Goal: Task Accomplishment & Management: Use online tool/utility

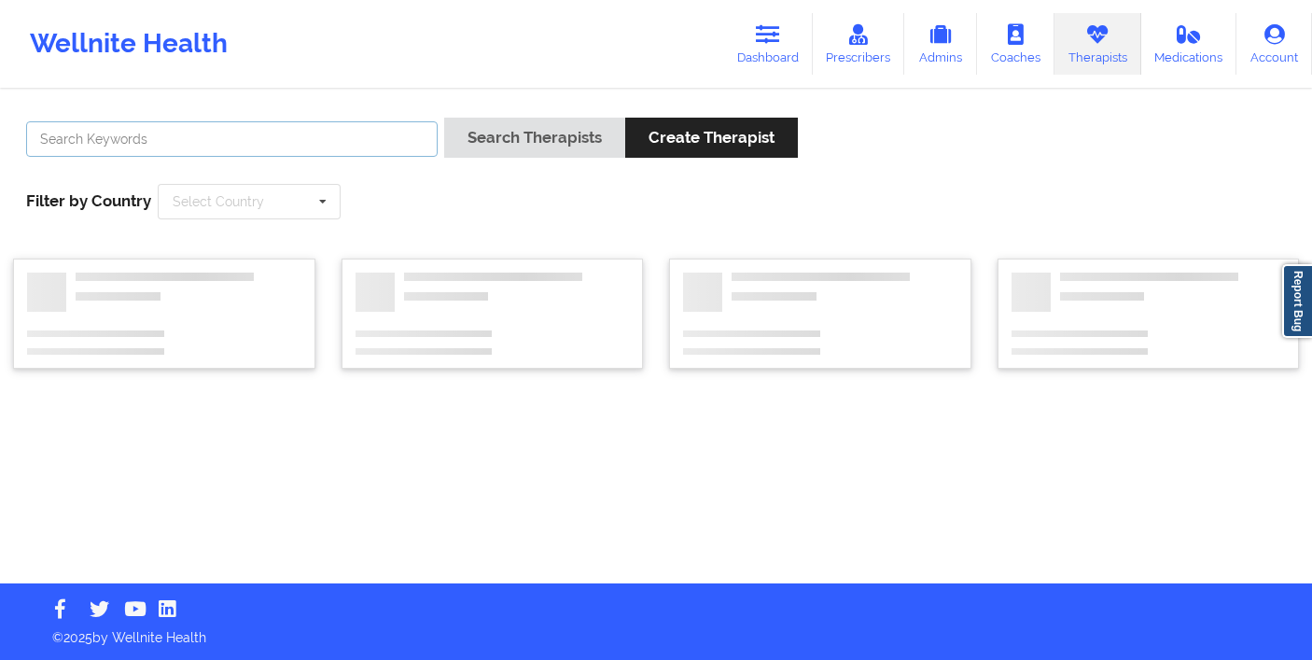
click at [311, 152] on input "text" at bounding box center [232, 138] width 412 height 35
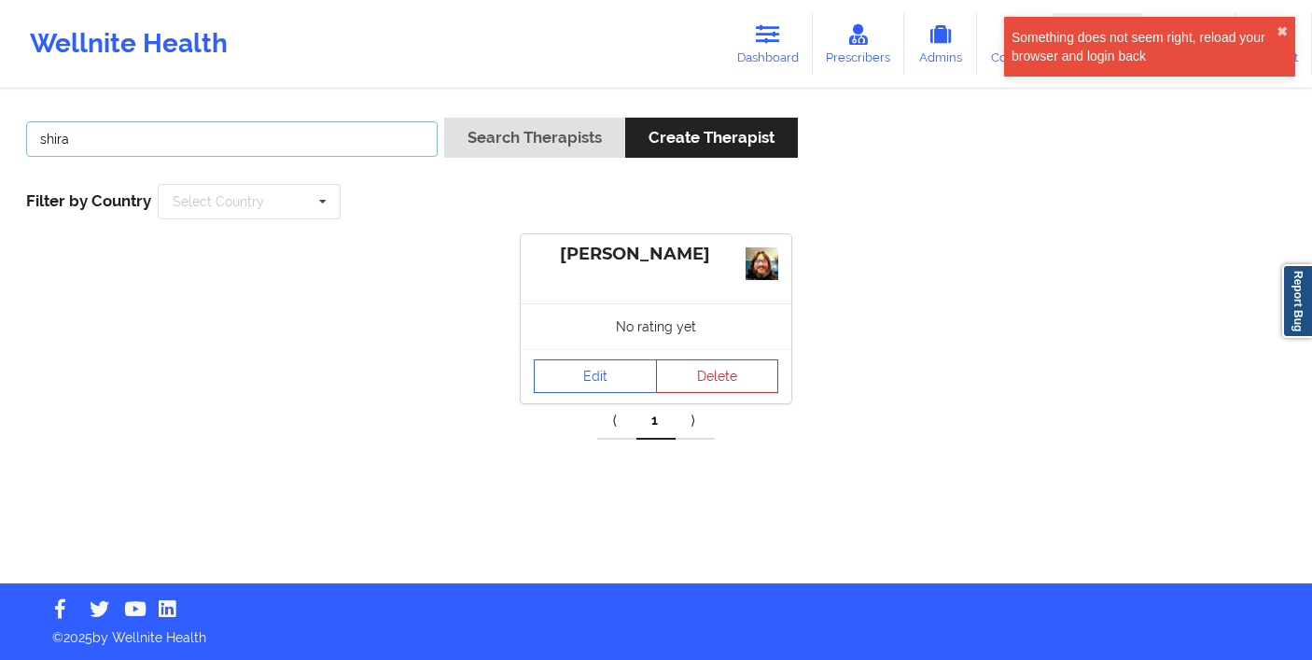
type input "shira"
click at [520, 145] on button "Search Therapists" at bounding box center [534, 138] width 181 height 40
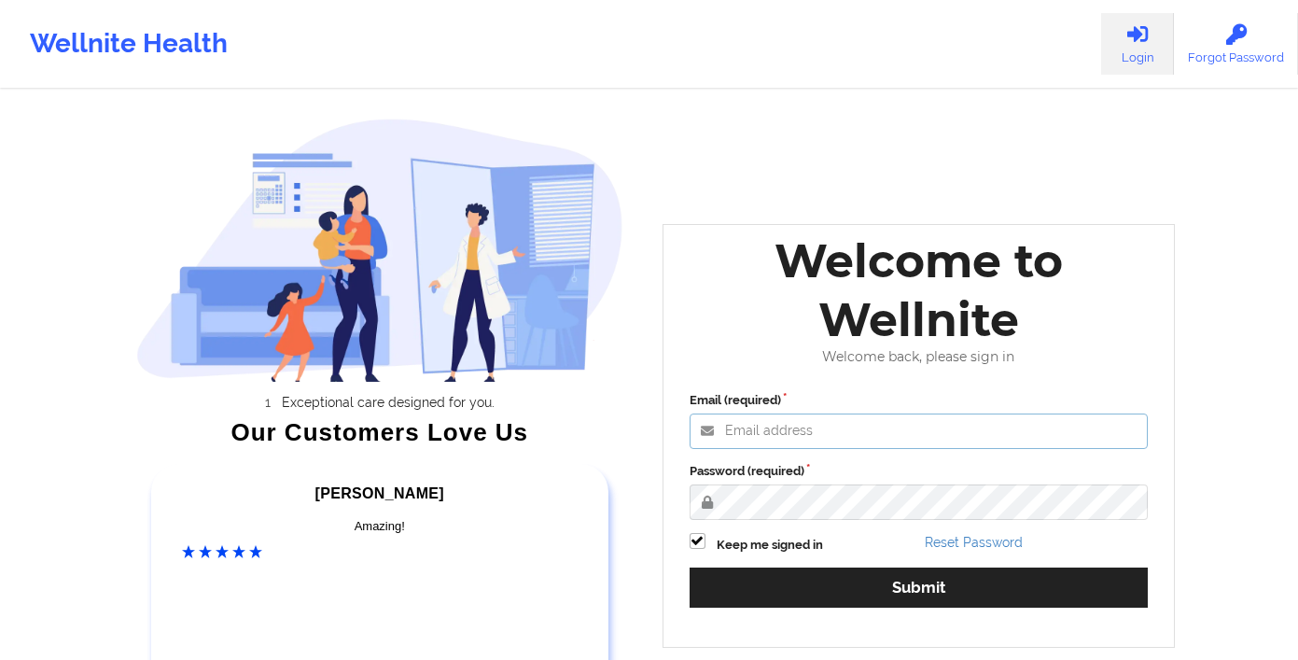
drag, startPoint x: 855, startPoint y: 422, endPoint x: 857, endPoint y: 432, distance: 10.4
click at [855, 423] on input "Email (required)" at bounding box center [919, 431] width 459 height 35
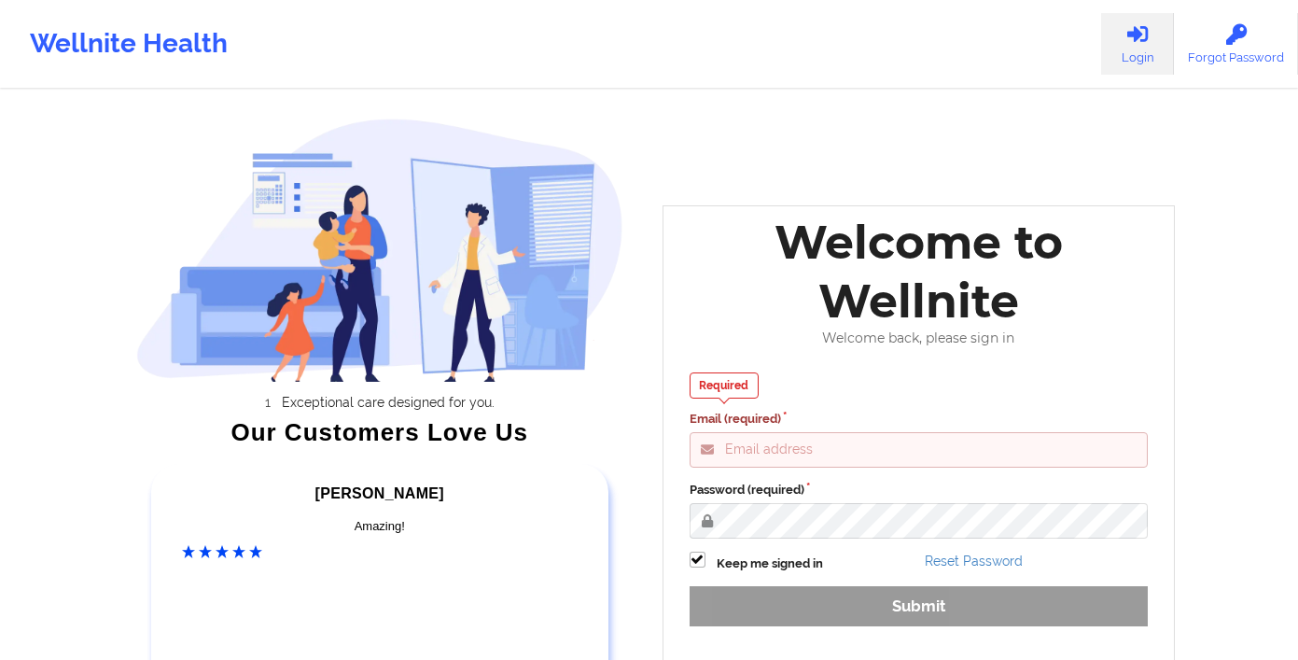
type input "[PERSON_NAME][EMAIL_ADDRESS][DOMAIN_NAME]"
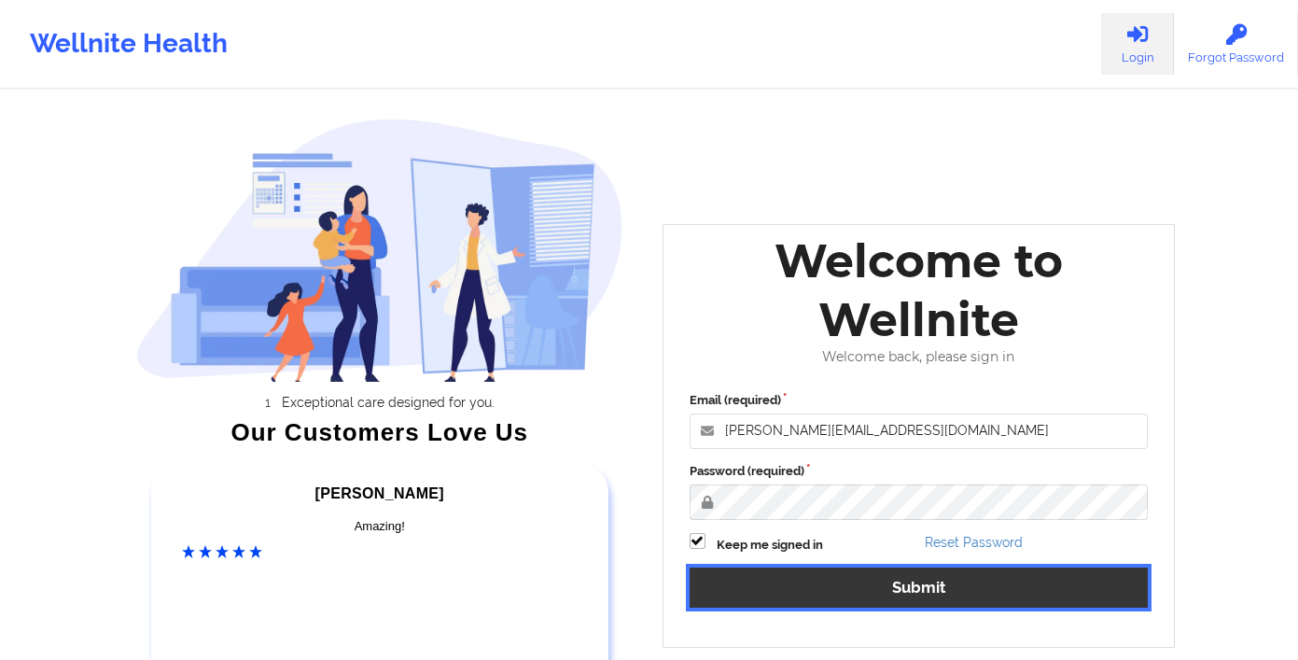
drag, startPoint x: 958, startPoint y: 596, endPoint x: 891, endPoint y: 616, distance: 69.1
click at [958, 596] on button "Submit" at bounding box center [919, 588] width 459 height 40
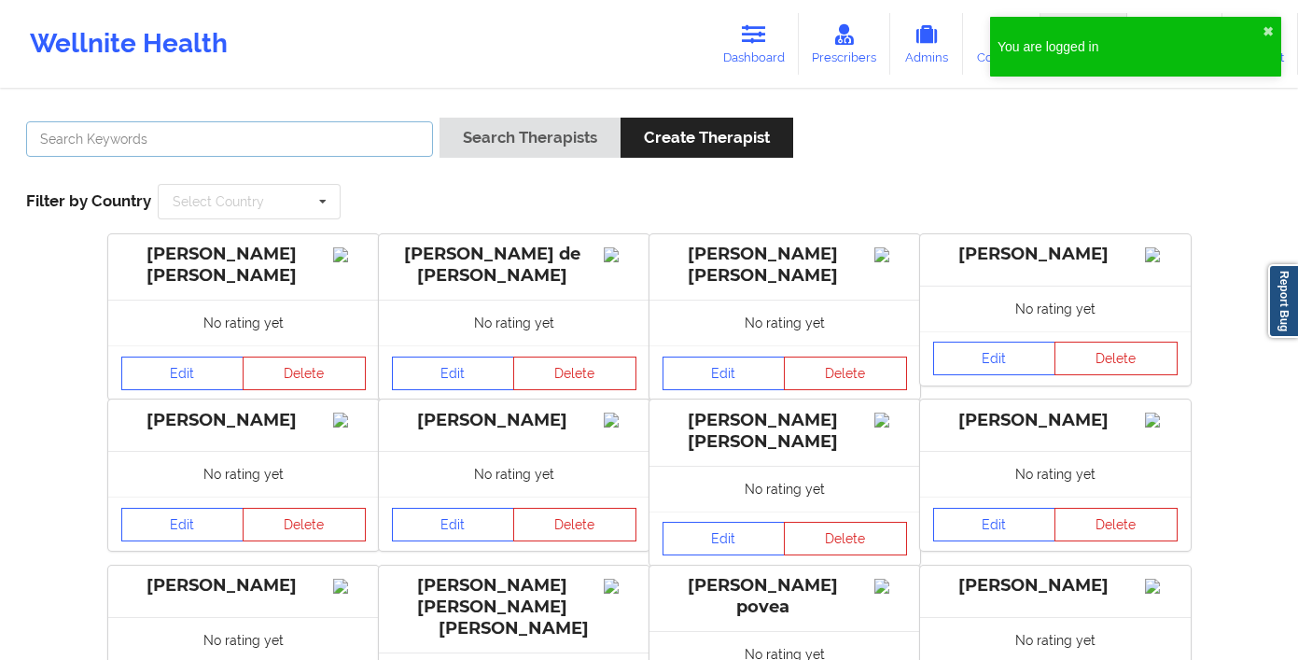
click at [351, 142] on input "text" at bounding box center [229, 138] width 407 height 35
type input "shira"
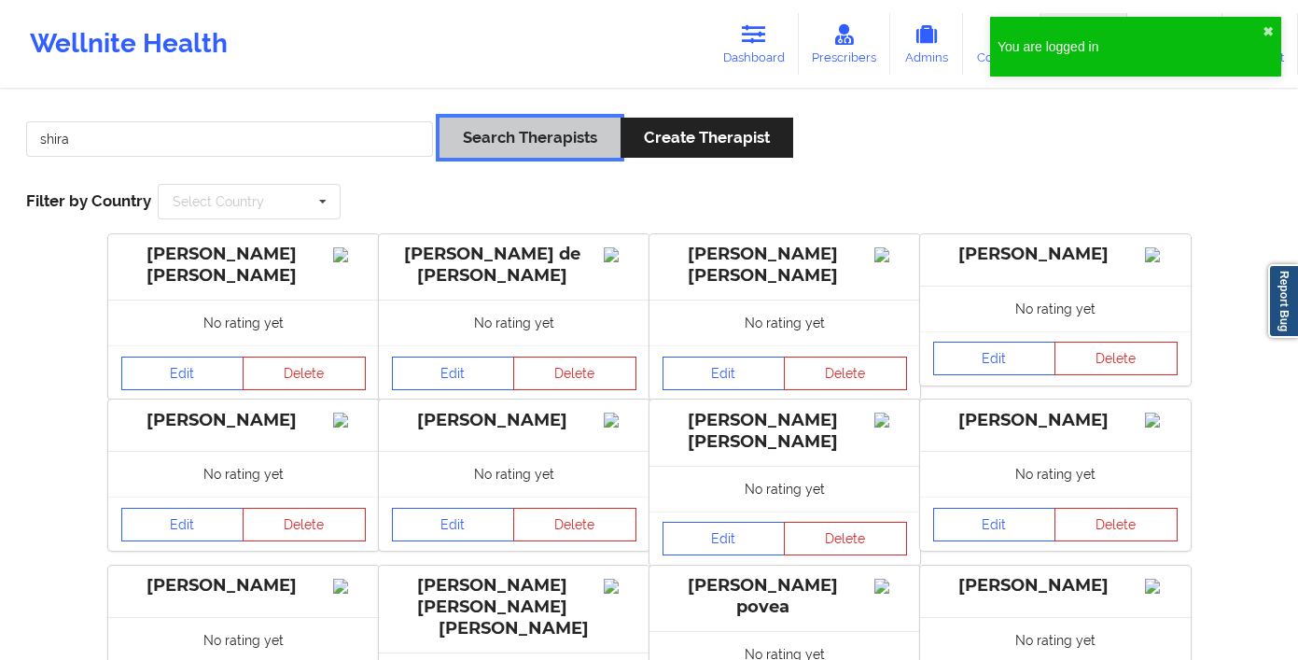
click at [540, 138] on button "Search Therapists" at bounding box center [530, 138] width 181 height 40
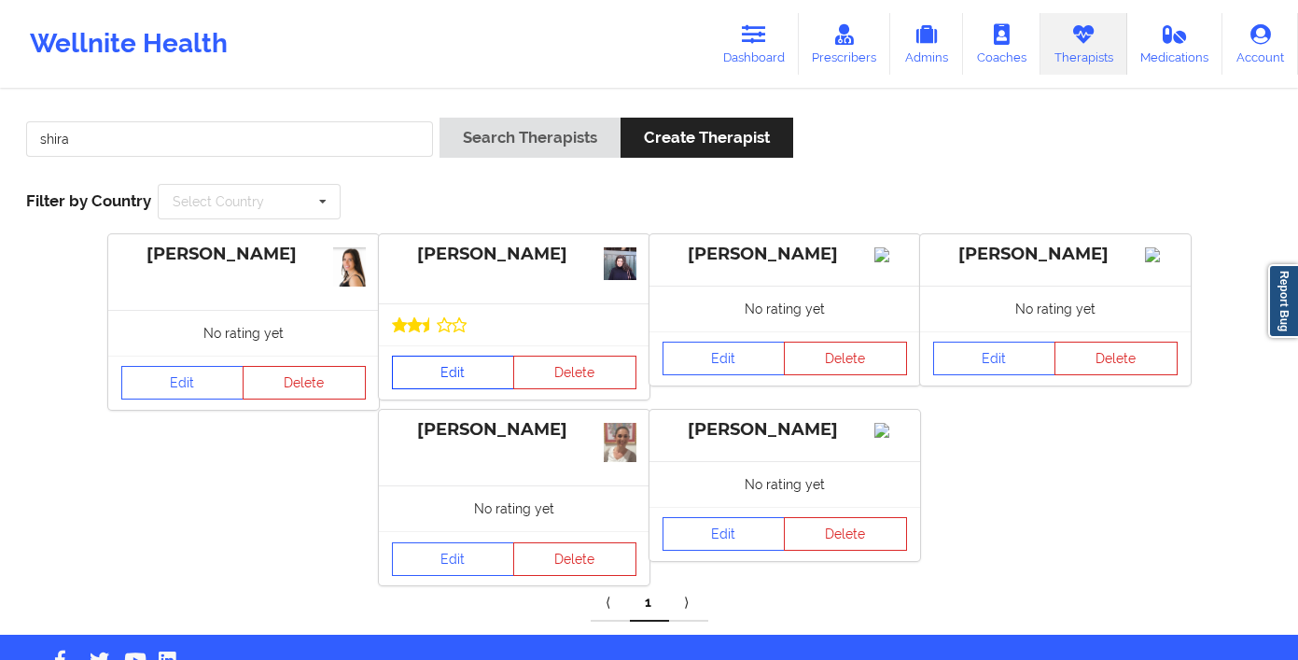
click at [465, 380] on link "Edit" at bounding box center [453, 373] width 123 height 34
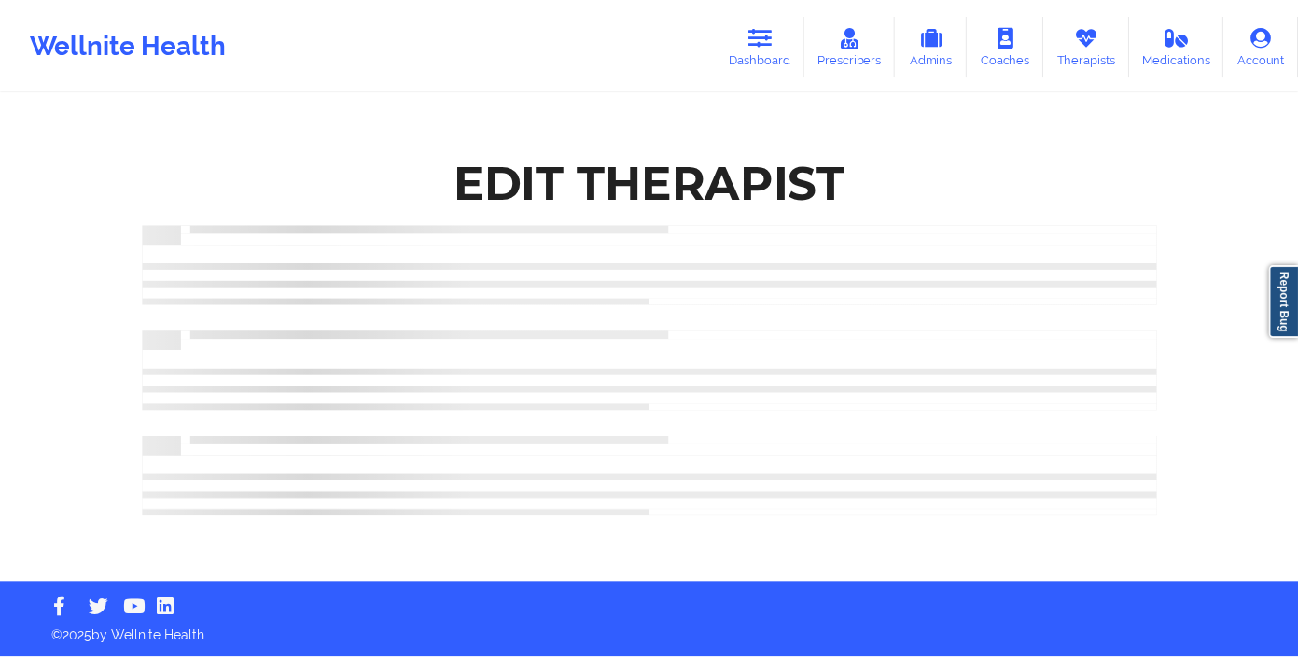
scroll to position [235, 0]
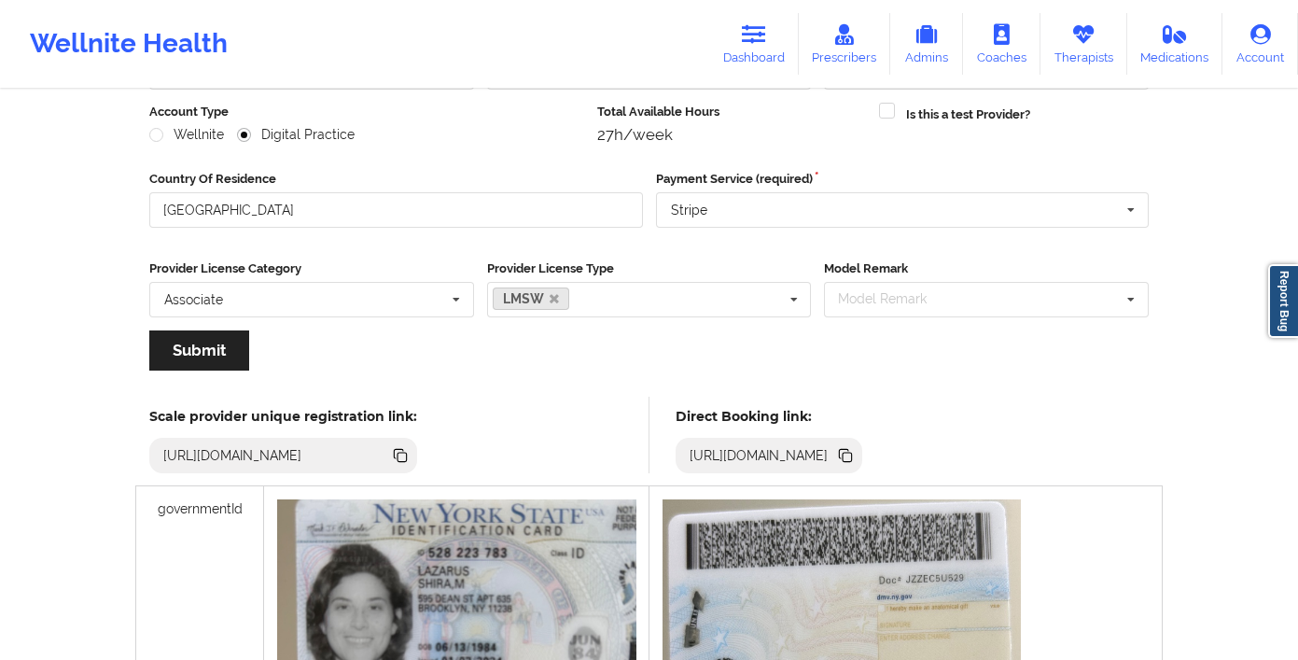
click at [849, 451] on icon at bounding box center [844, 453] width 9 height 9
click at [852, 453] on icon at bounding box center [847, 457] width 9 height 9
click at [768, 73] on link "Dashboard" at bounding box center [754, 44] width 90 height 62
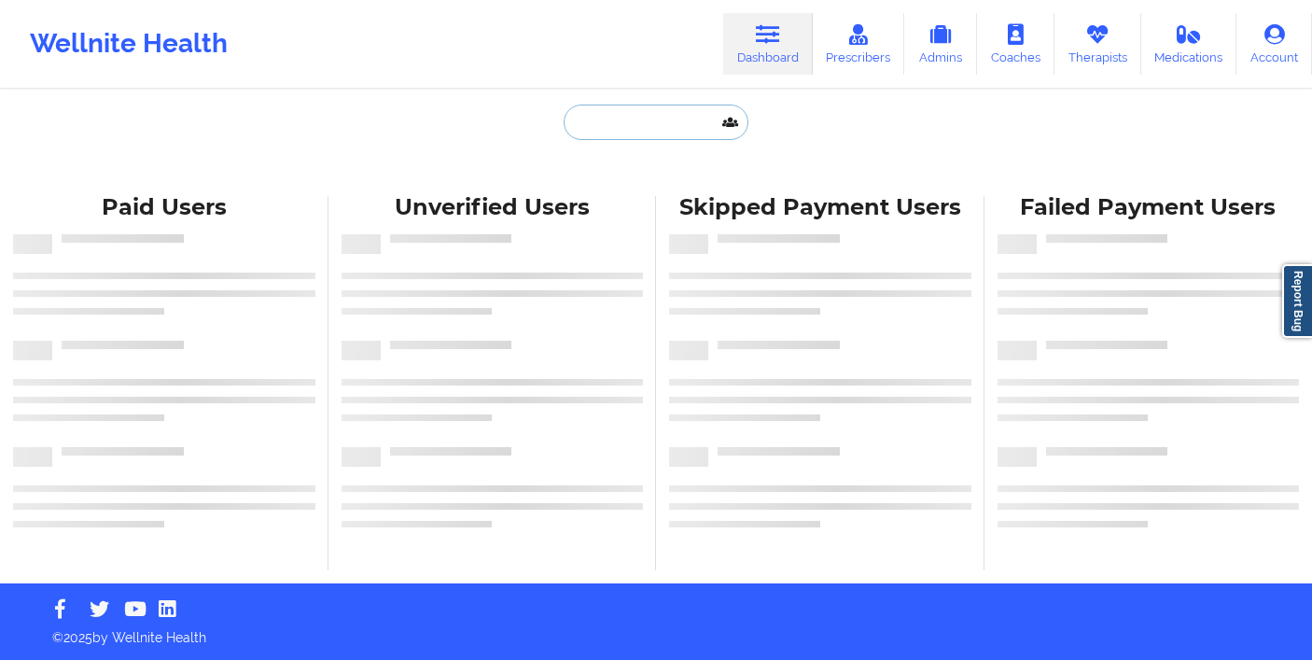
click at [611, 111] on input "text" at bounding box center [656, 122] width 185 height 35
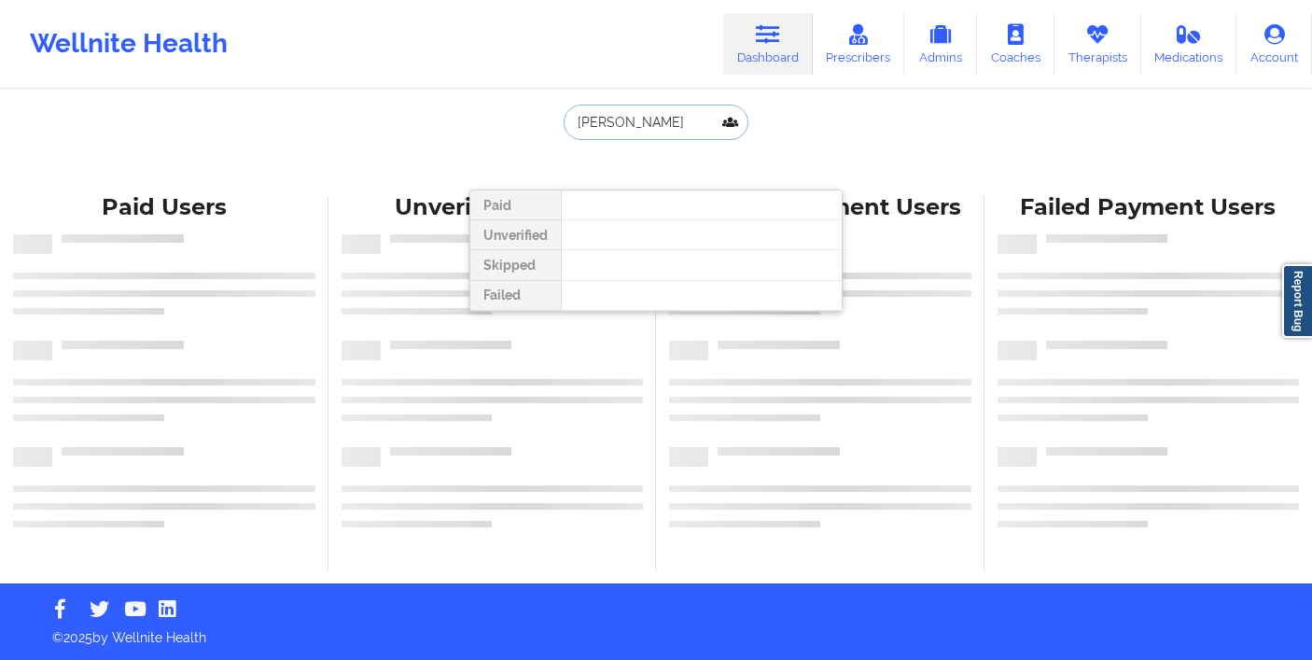
type input "[PERSON_NAME]"
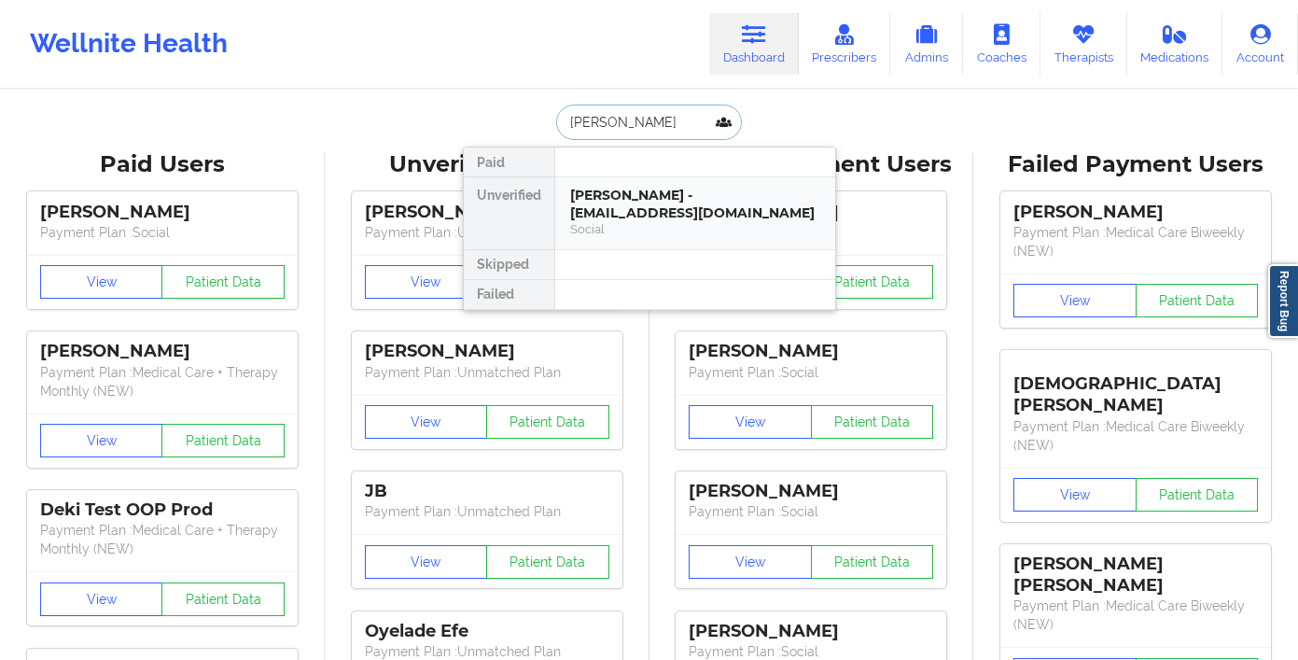
click at [640, 217] on div "[PERSON_NAME] - [EMAIL_ADDRESS][DOMAIN_NAME]" at bounding box center [695, 204] width 250 height 35
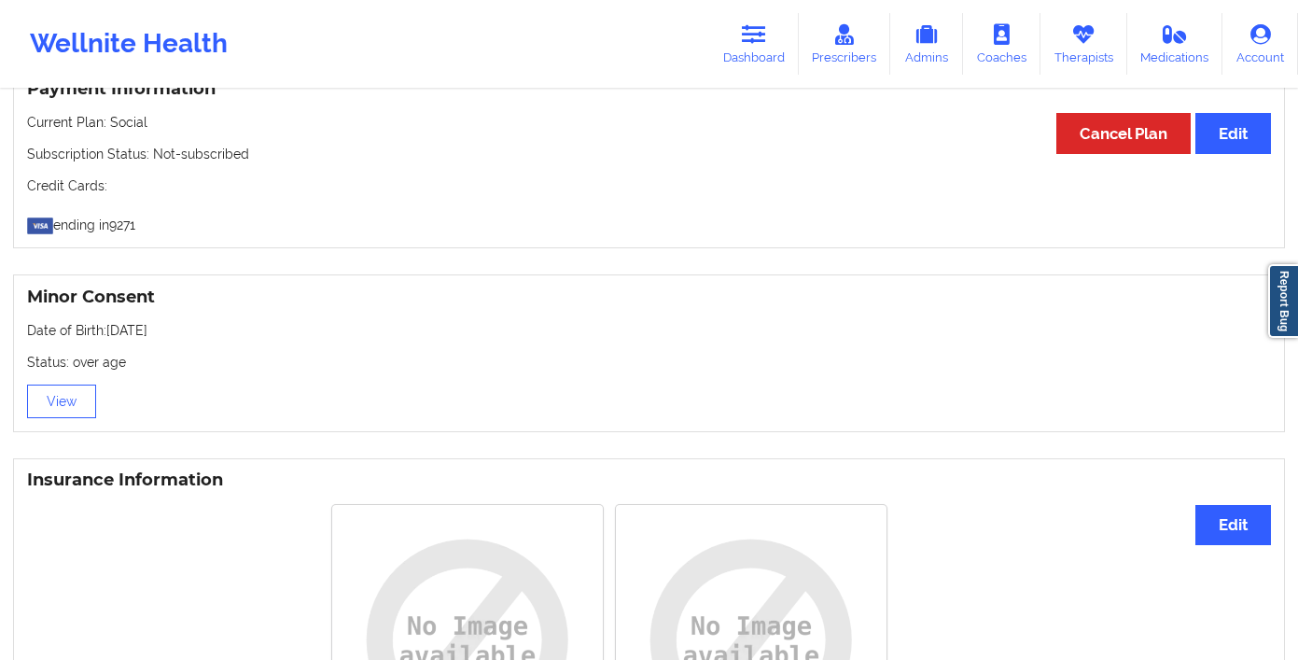
scroll to position [602, 0]
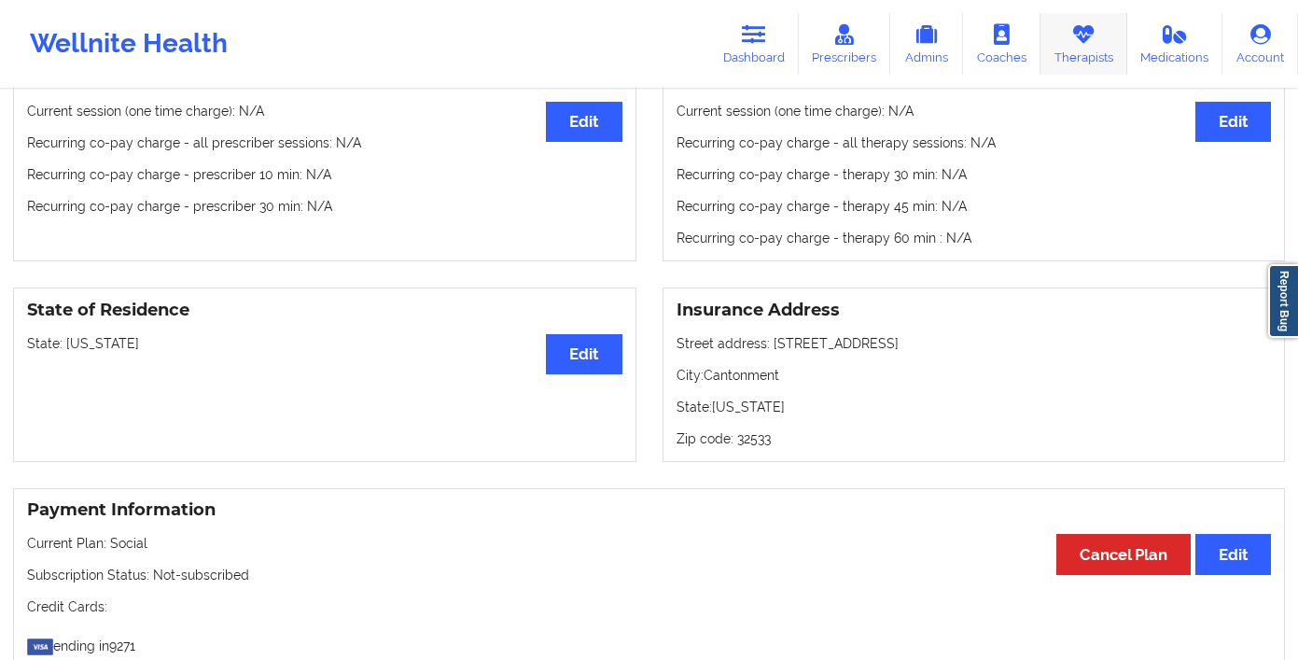
click at [1110, 33] on link "Therapists" at bounding box center [1084, 44] width 87 height 62
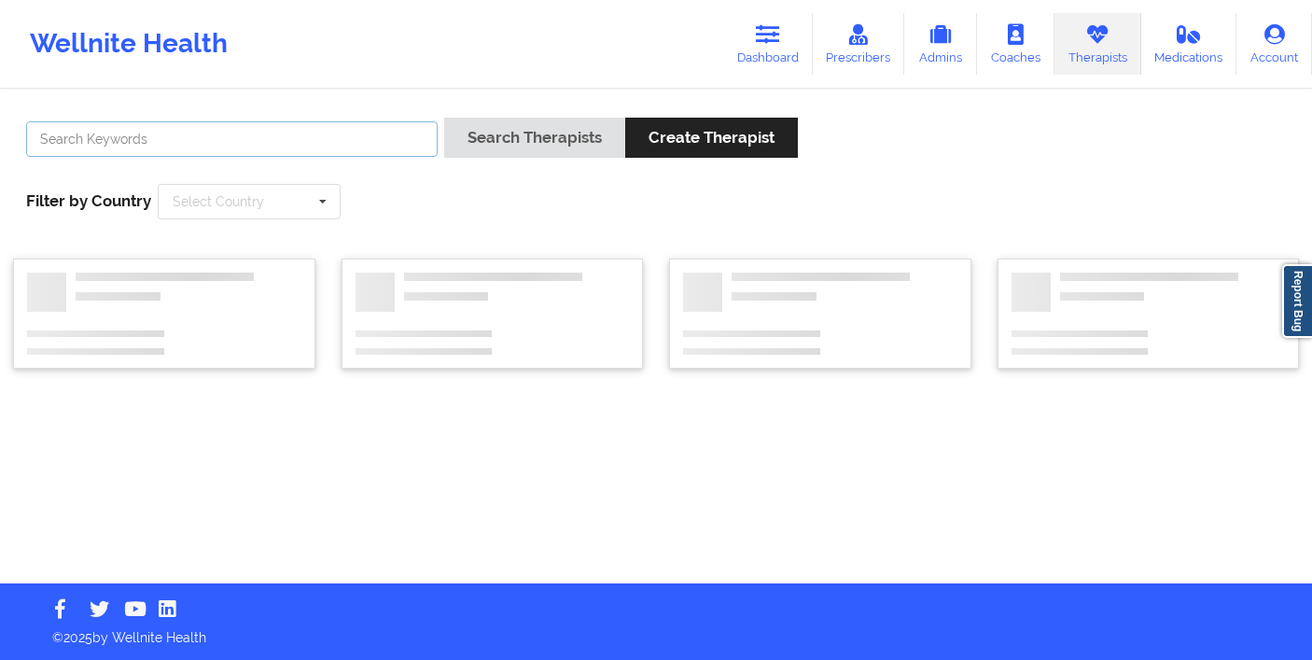
click at [333, 126] on input "text" at bounding box center [232, 138] width 412 height 35
type input "[PERSON_NAME]"
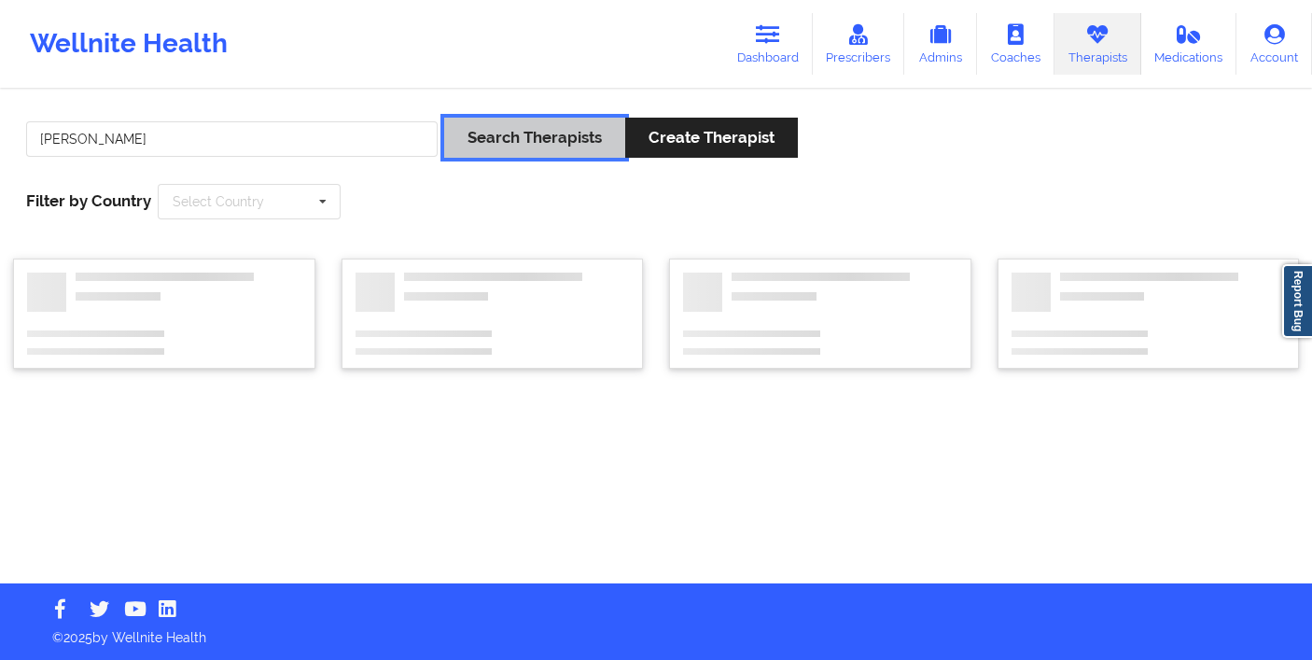
click at [514, 142] on button "Search Therapists" at bounding box center [534, 138] width 181 height 40
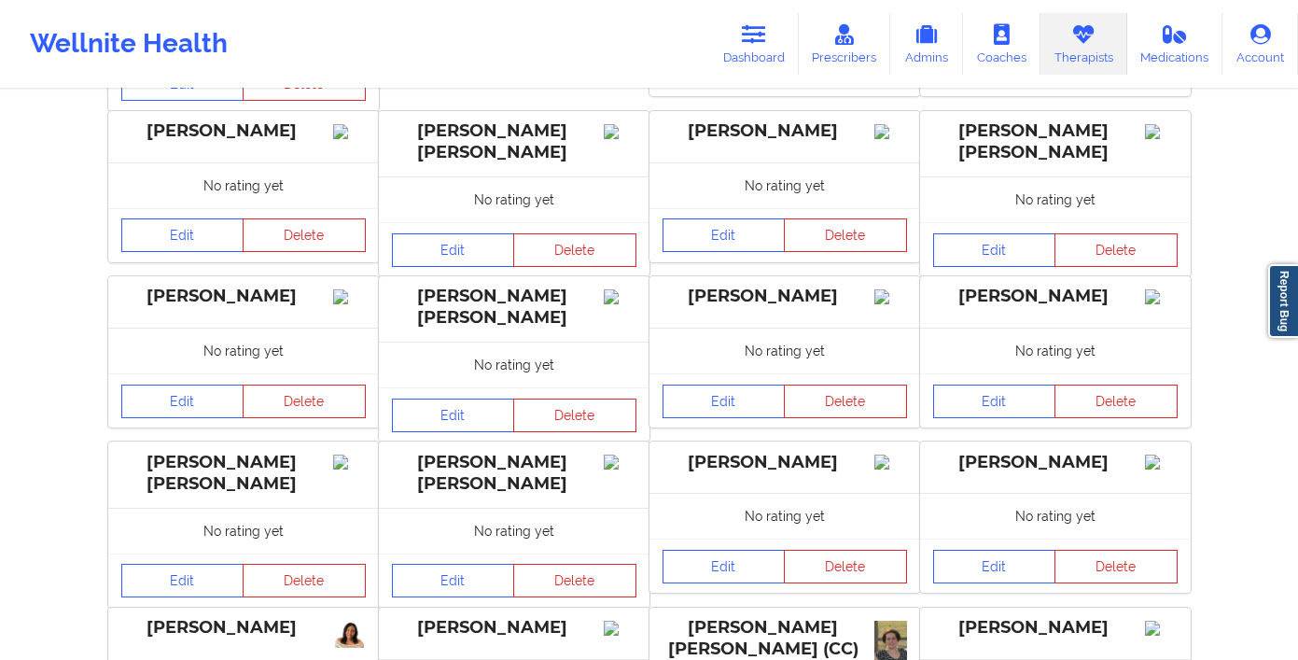
scroll to position [562, 0]
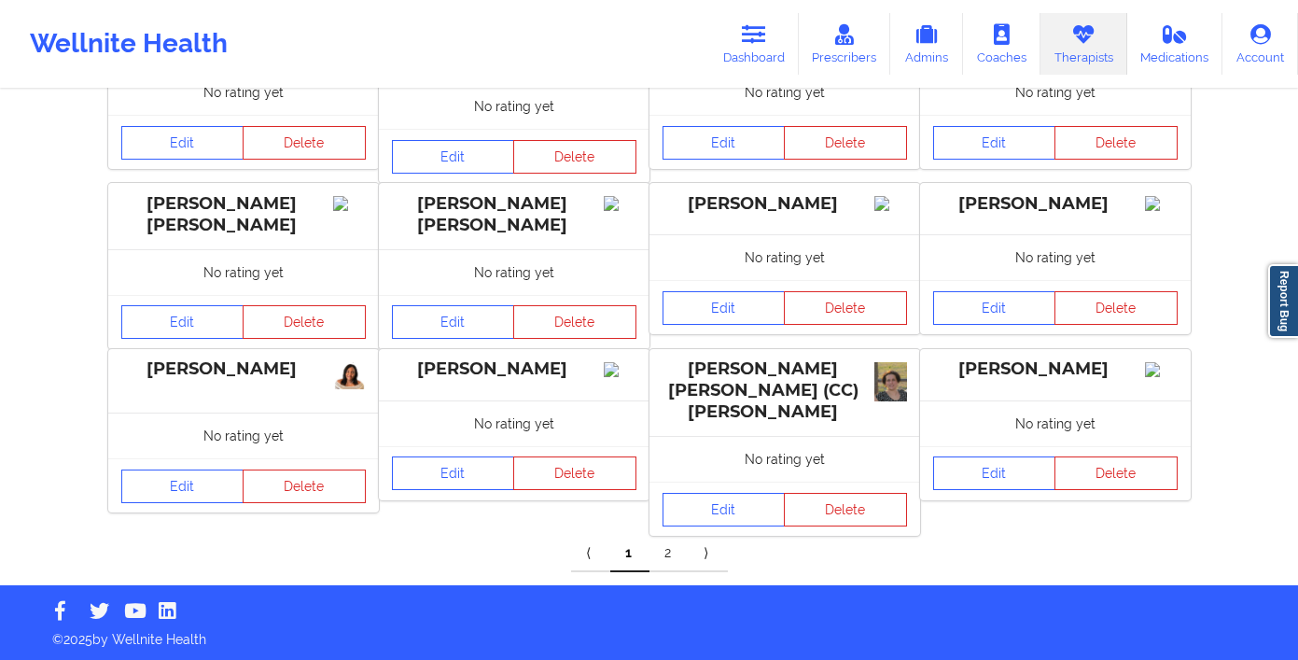
click at [681, 554] on link "2" at bounding box center [669, 553] width 39 height 37
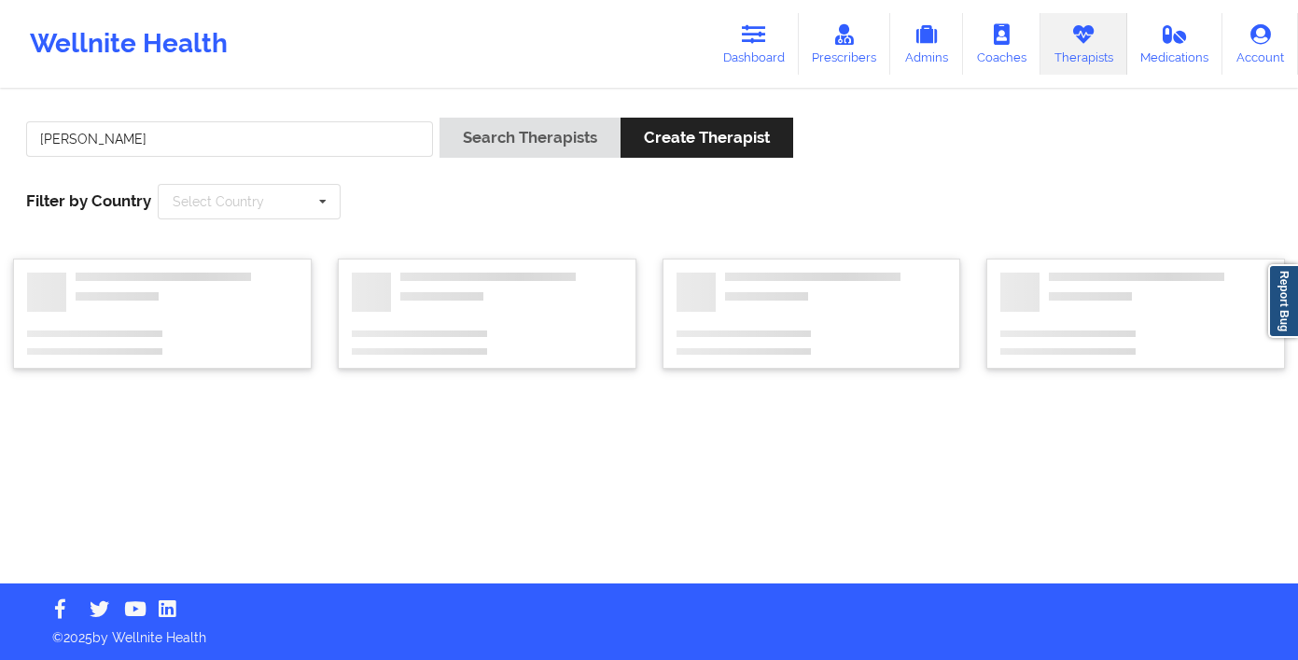
scroll to position [0, 0]
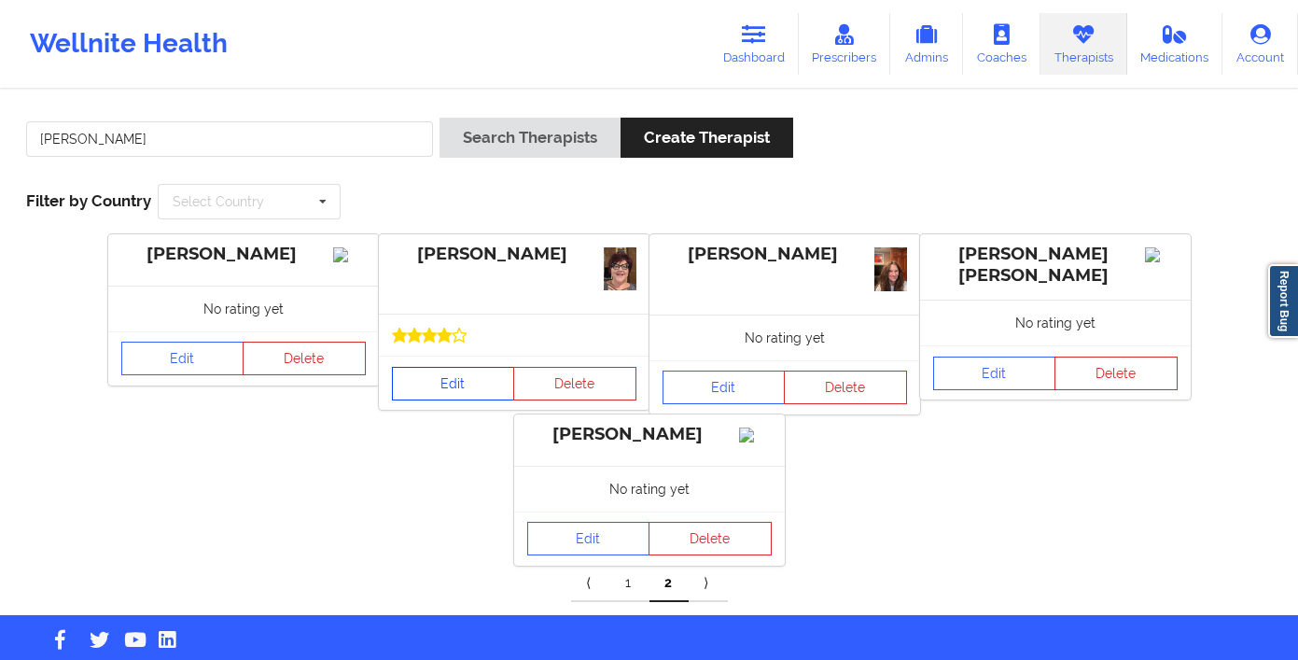
click at [447, 381] on link "Edit" at bounding box center [453, 384] width 123 height 34
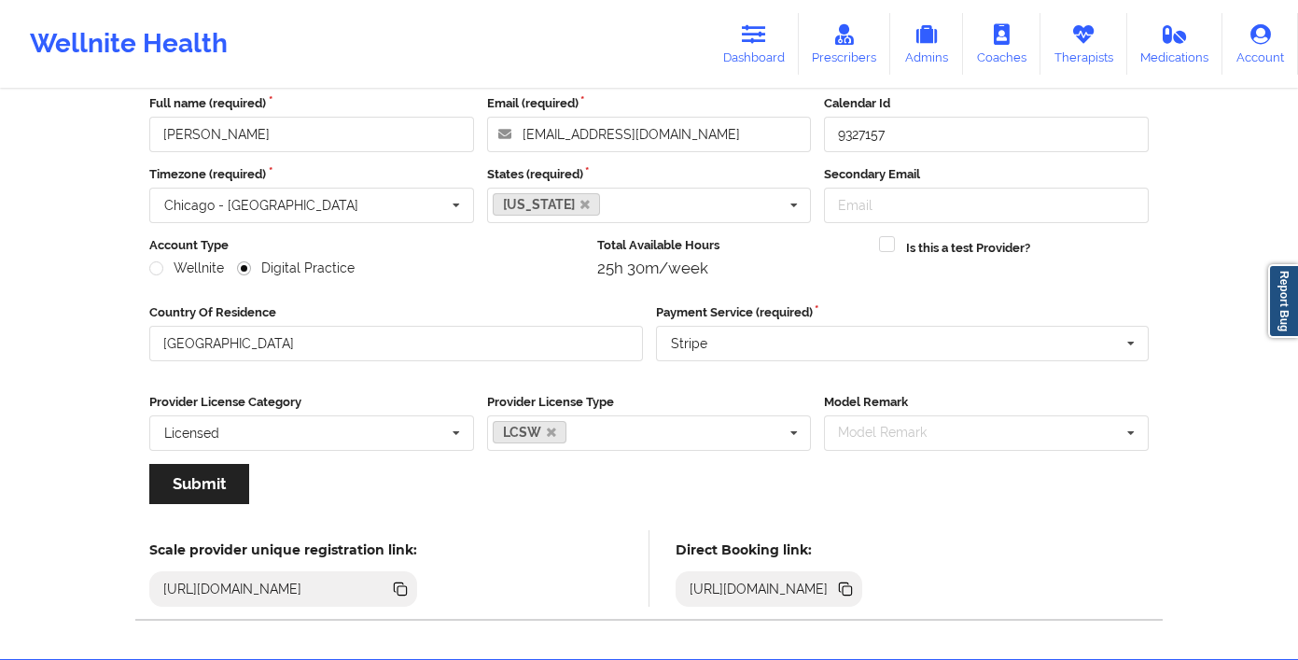
scroll to position [176, 0]
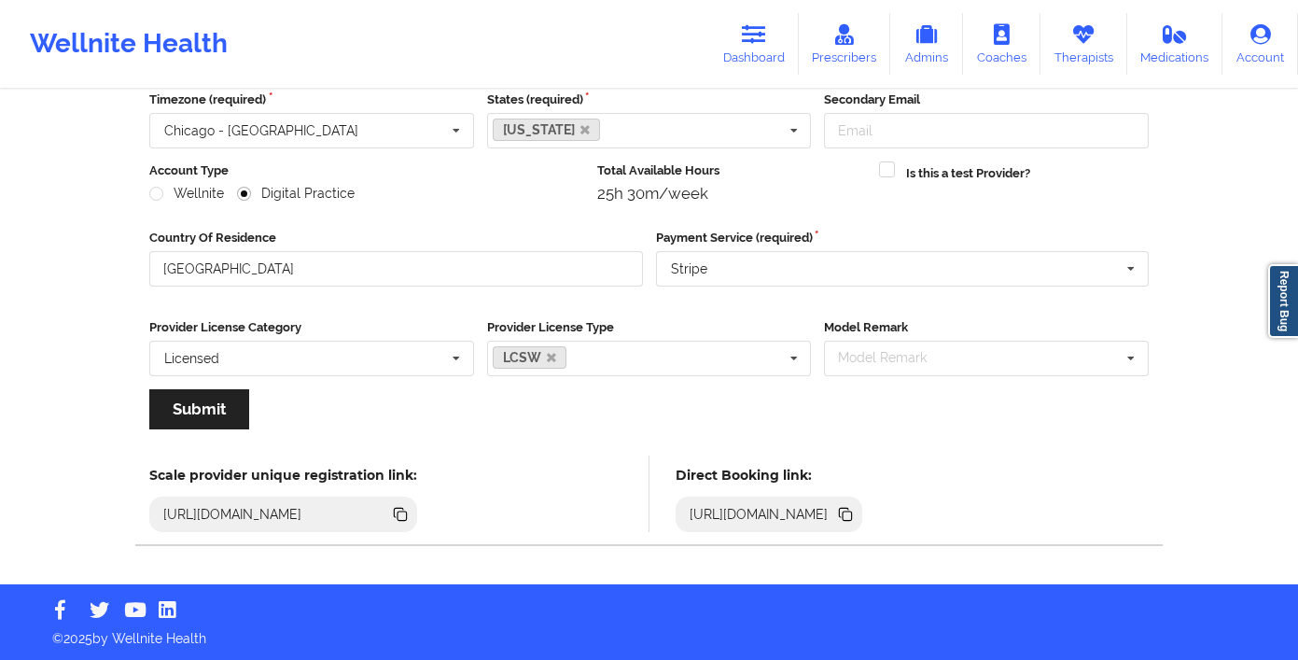
click at [852, 518] on icon at bounding box center [847, 516] width 9 height 9
click at [742, 35] on link "Dashboard" at bounding box center [754, 44] width 90 height 62
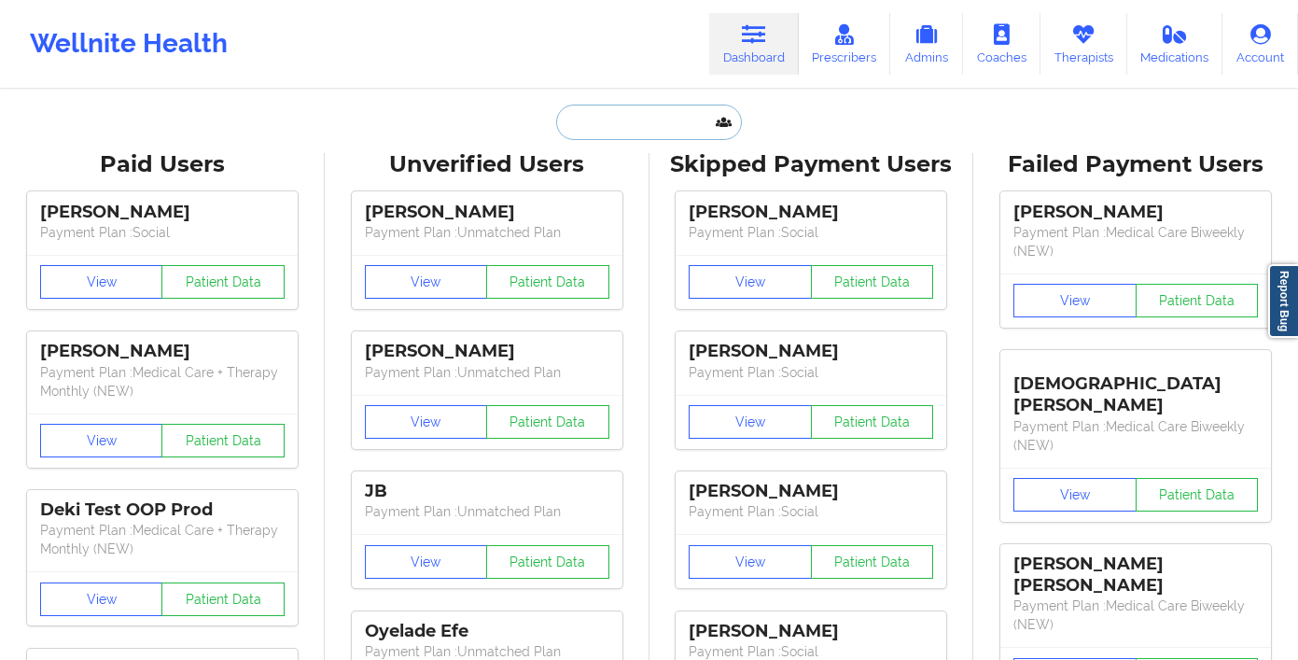
click at [629, 105] on input "text" at bounding box center [648, 122] width 185 height 35
paste input "[DEMOGRAPHIC_DATA][PERSON_NAME]"
type input "[DEMOGRAPHIC_DATA][PERSON_NAME]"
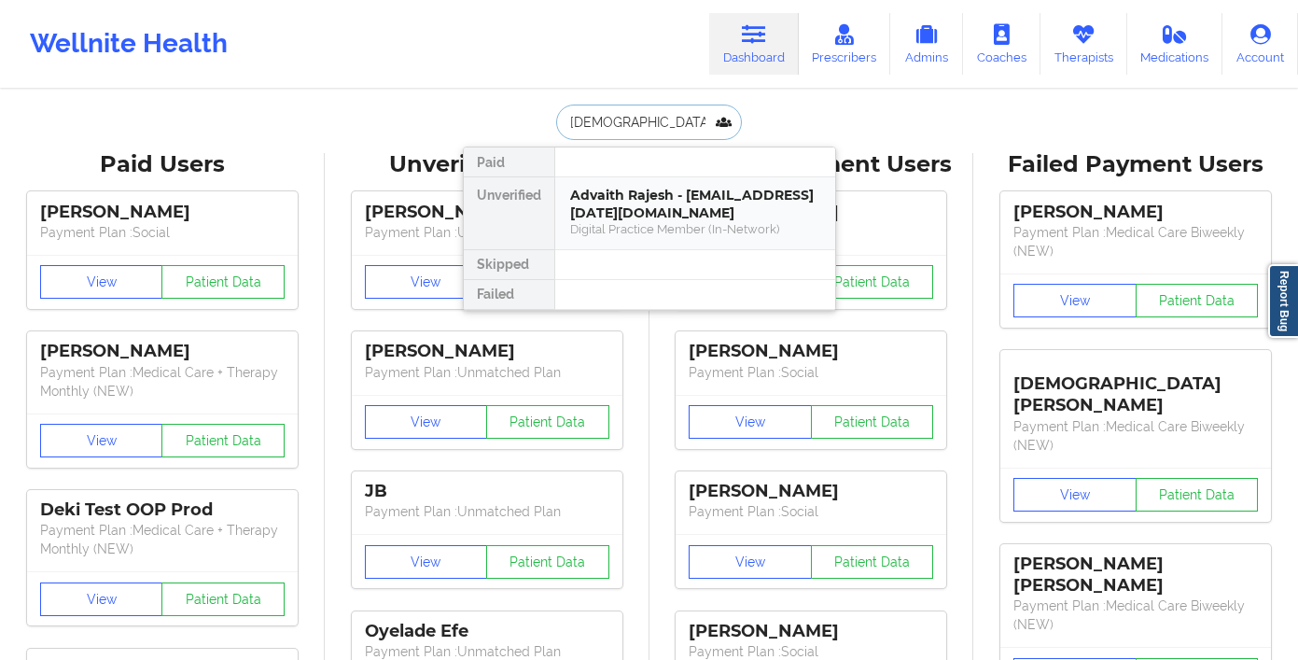
click at [633, 219] on div "Advaith Rajesh - [EMAIL_ADDRESS][DATE][DOMAIN_NAME]" at bounding box center [695, 204] width 250 height 35
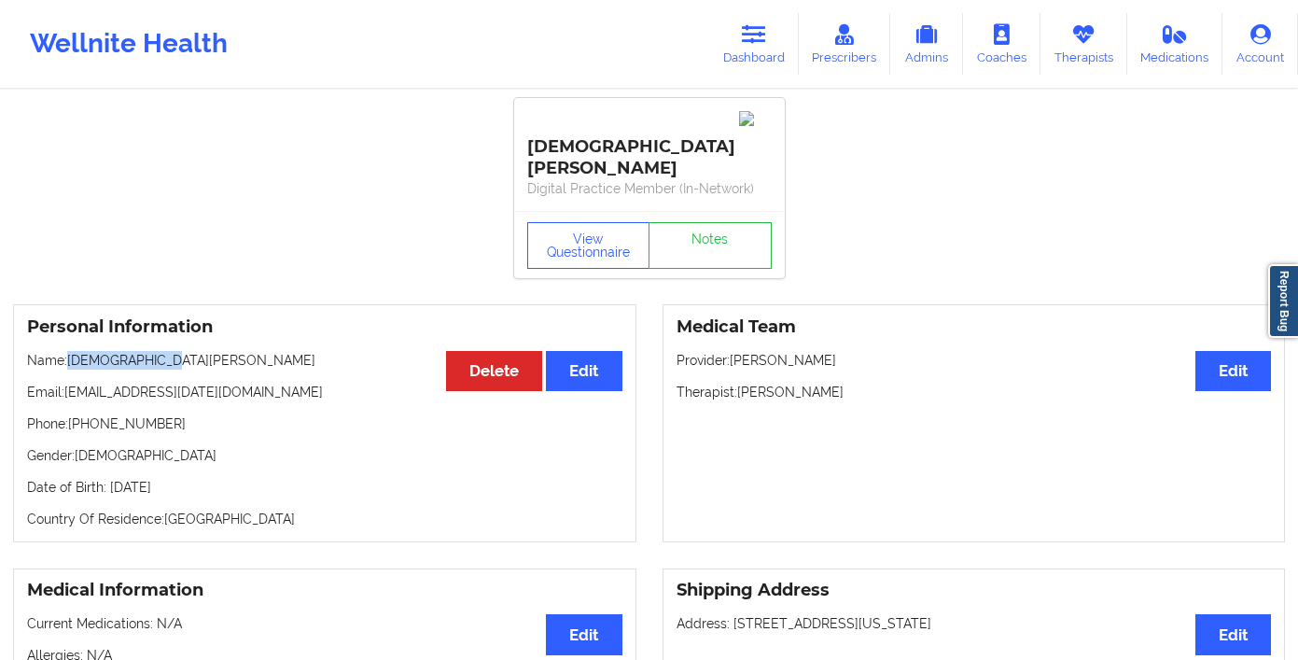
drag, startPoint x: 165, startPoint y: 331, endPoint x: 71, endPoint y: 330, distance: 94.3
click at [71, 351] on p "Name: [DEMOGRAPHIC_DATA][PERSON_NAME]" at bounding box center [325, 360] width 596 height 19
copy p "[DEMOGRAPHIC_DATA][PERSON_NAME]"
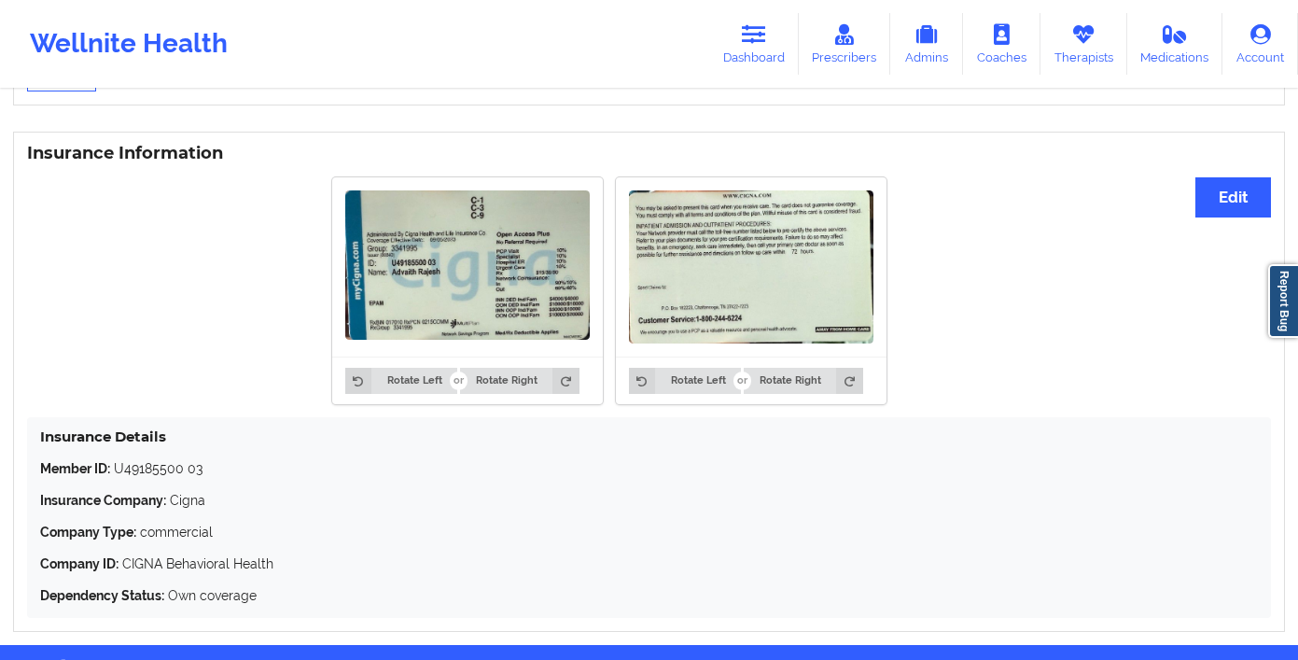
scroll to position [1137, 0]
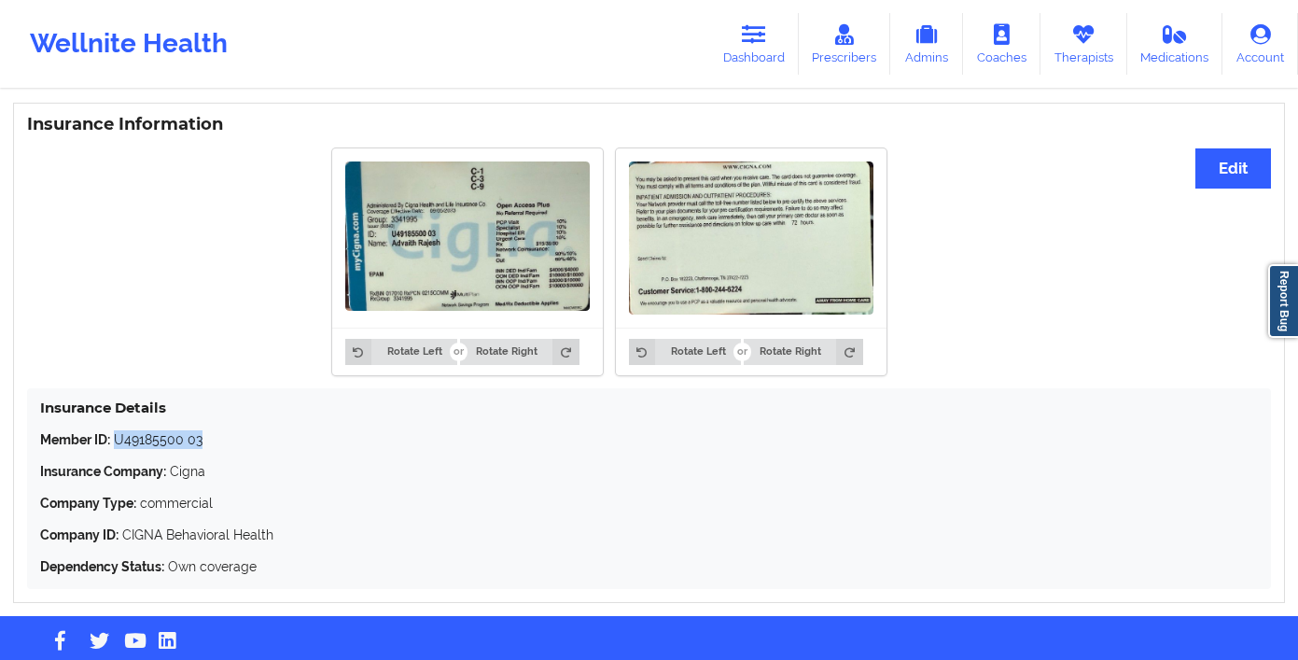
drag, startPoint x: 222, startPoint y: 411, endPoint x: 118, endPoint y: 408, distance: 104.6
click at [118, 430] on p "Member ID: U49185500 03" at bounding box center [649, 439] width 1218 height 19
copy p "U49185500 03"
